Goal: Check status

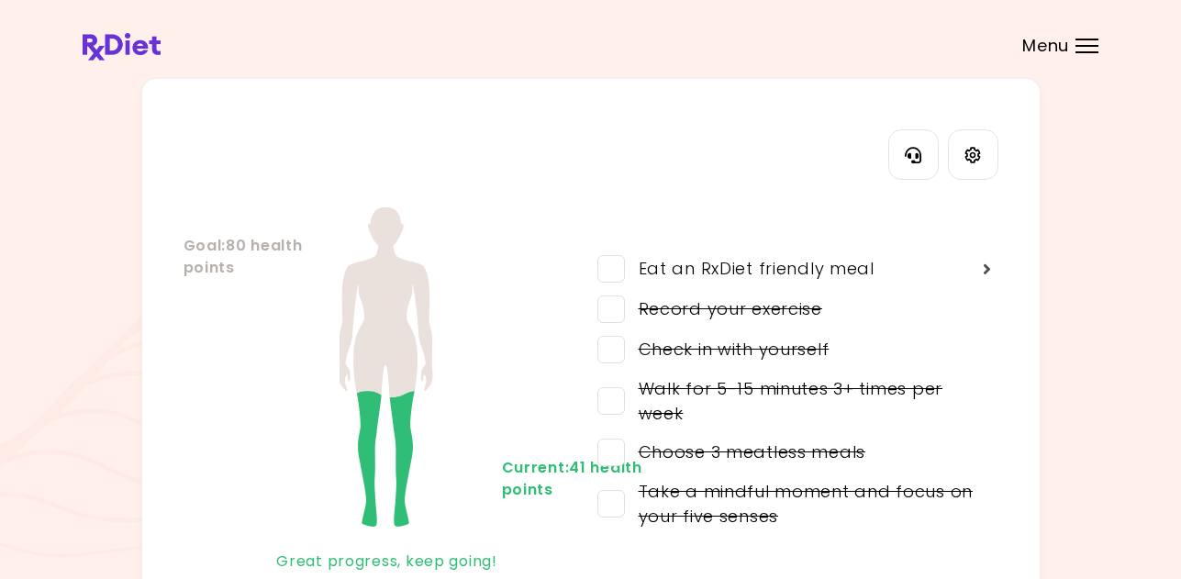
click at [1075, 47] on div "**********" at bounding box center [590, 353] width 1181 height 706
click at [1040, 46] on span "Menu" at bounding box center [1045, 46] width 47 height 17
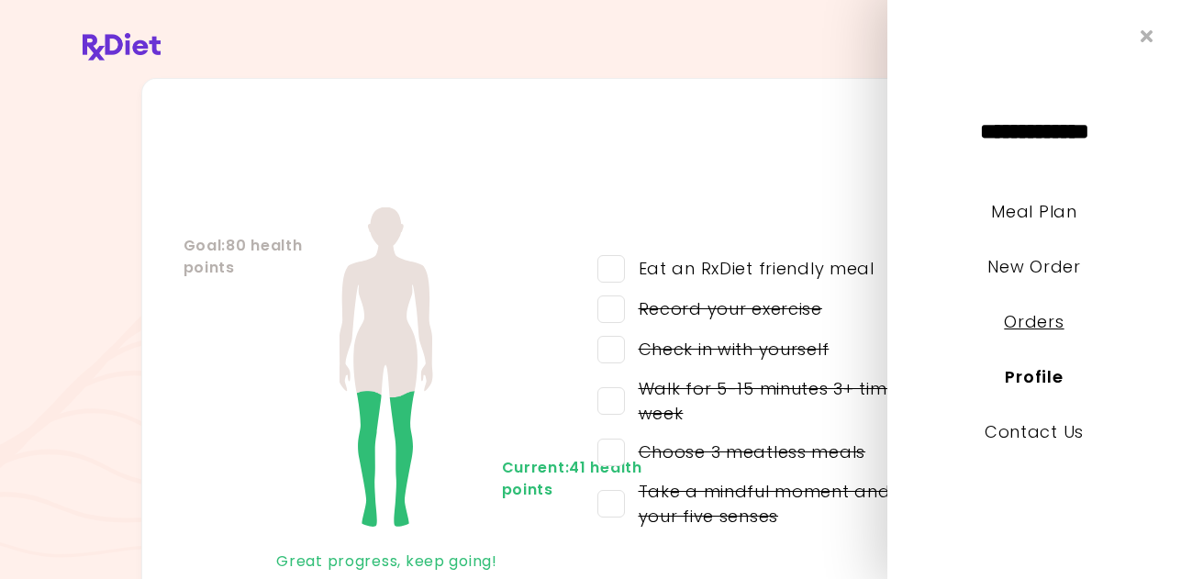
click at [1034, 317] on link "Orders" at bounding box center [1034, 321] width 60 height 23
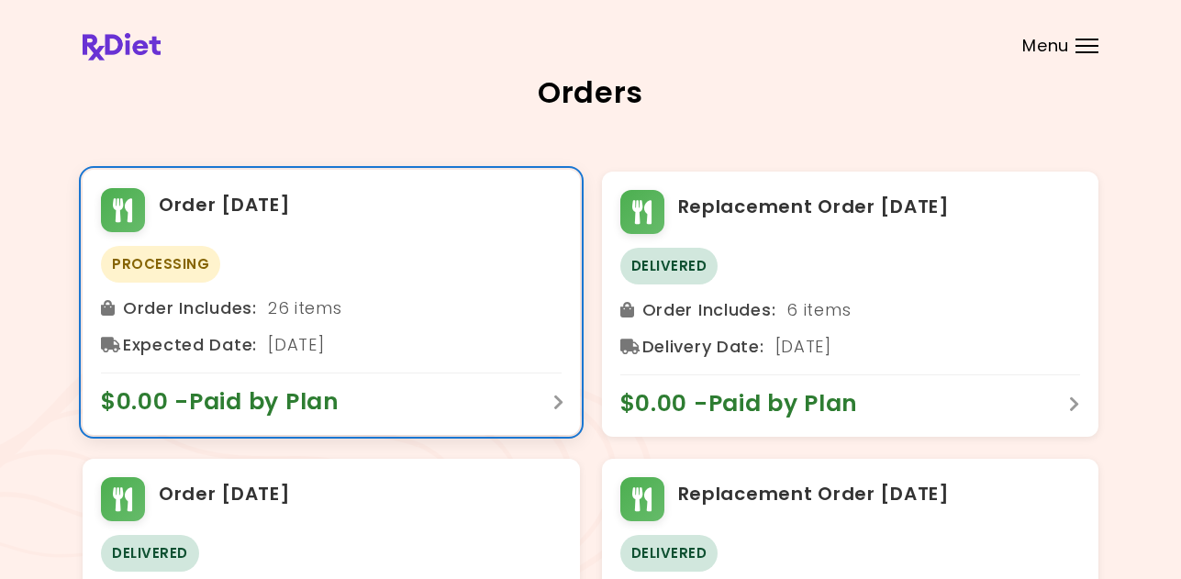
click at [358, 410] on span "$0.00 - Paid by Plan" at bounding box center [229, 401] width 257 height 29
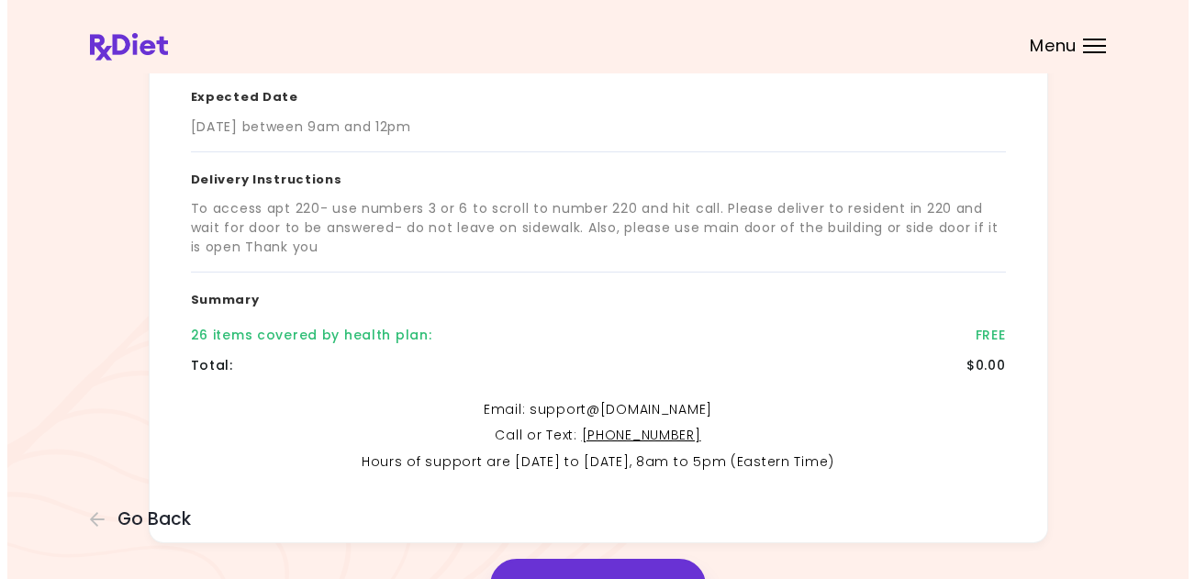
scroll to position [367, 0]
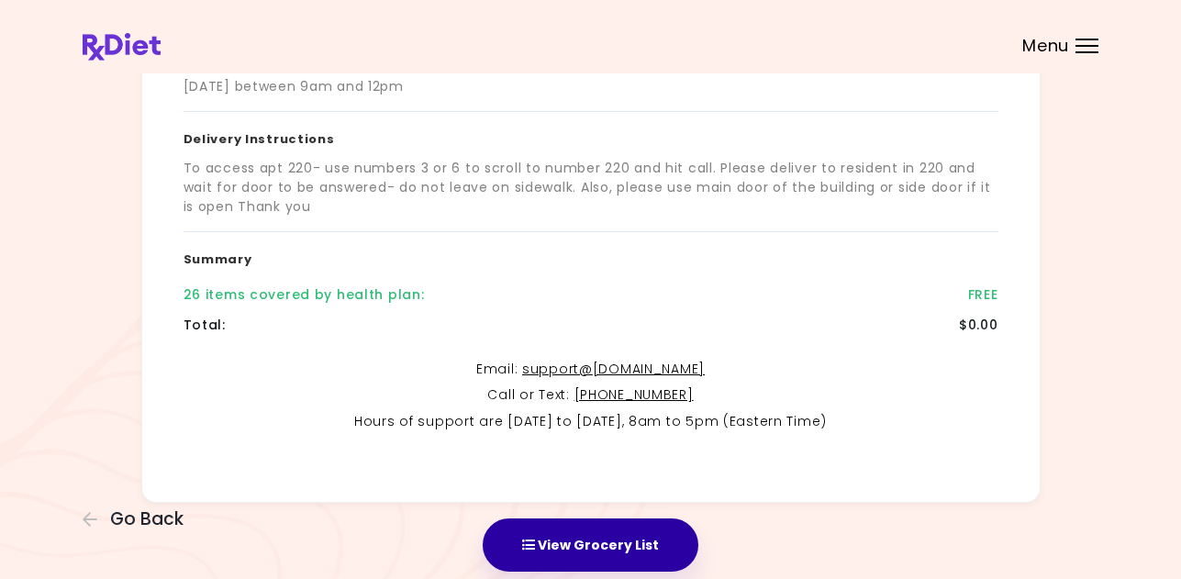
click at [601, 542] on button "View Grocery List" at bounding box center [591, 544] width 216 height 53
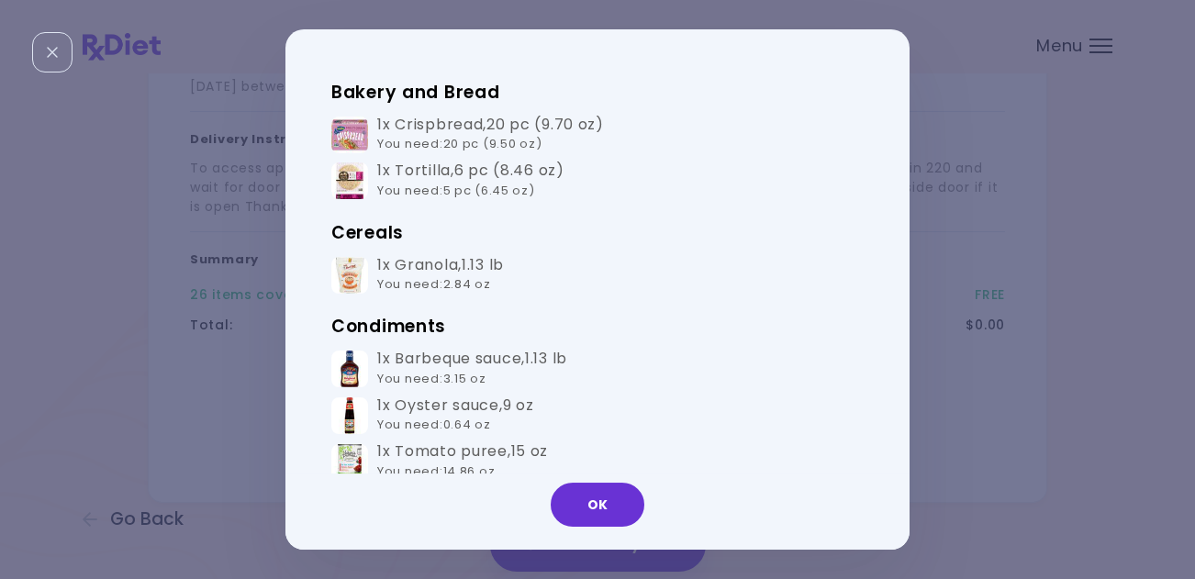
scroll to position [92, 0]
